Goal: Information Seeking & Learning: Check status

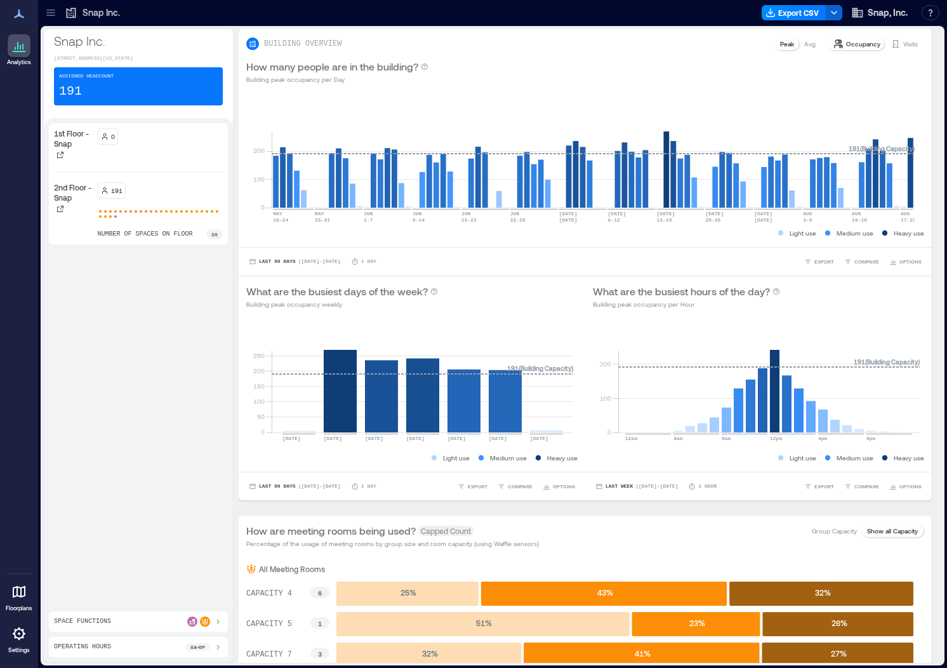
click at [65, 149] on p "1st Floor - Snap" at bounding box center [73, 138] width 39 height 20
click at [59, 159] on icon at bounding box center [60, 155] width 8 height 8
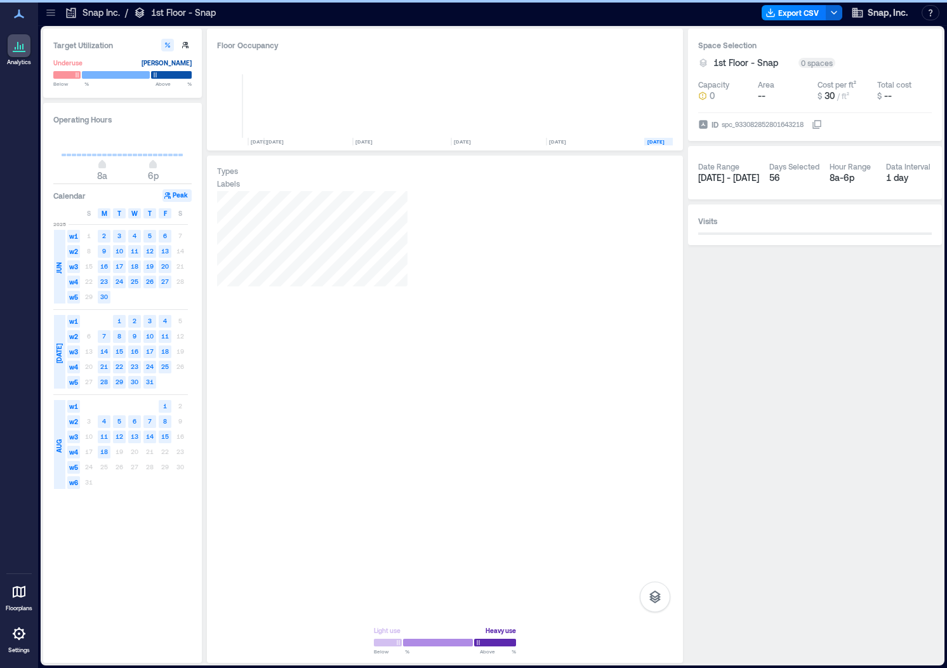
scroll to position [0, 225]
